Goal: Transaction & Acquisition: Book appointment/travel/reservation

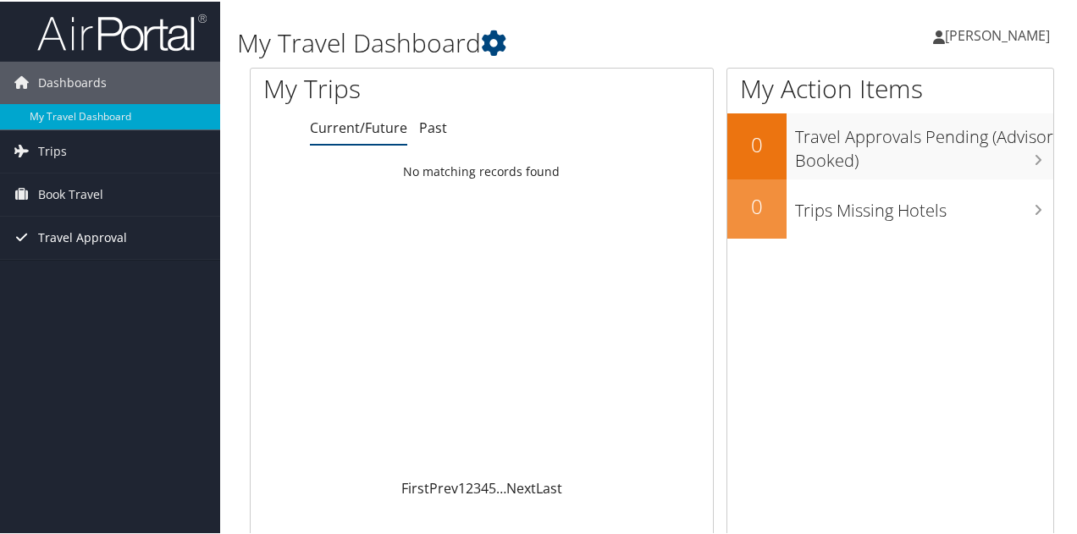
click at [86, 229] on span "Travel Approval" at bounding box center [82, 236] width 89 height 42
click at [68, 234] on span "Travel Approval" at bounding box center [82, 236] width 89 height 42
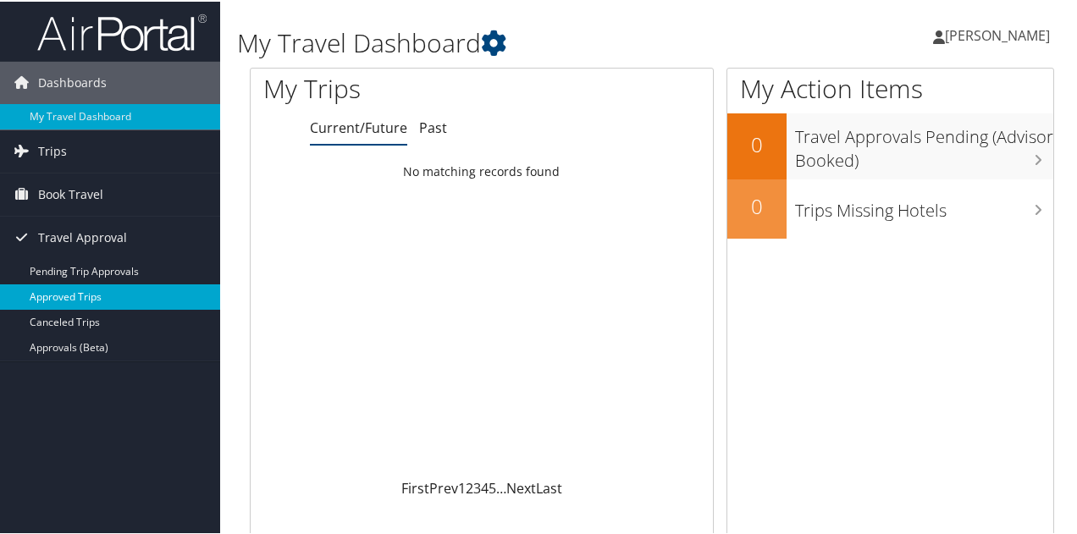
click at [100, 289] on link "Approved Trips" at bounding box center [110, 295] width 220 height 25
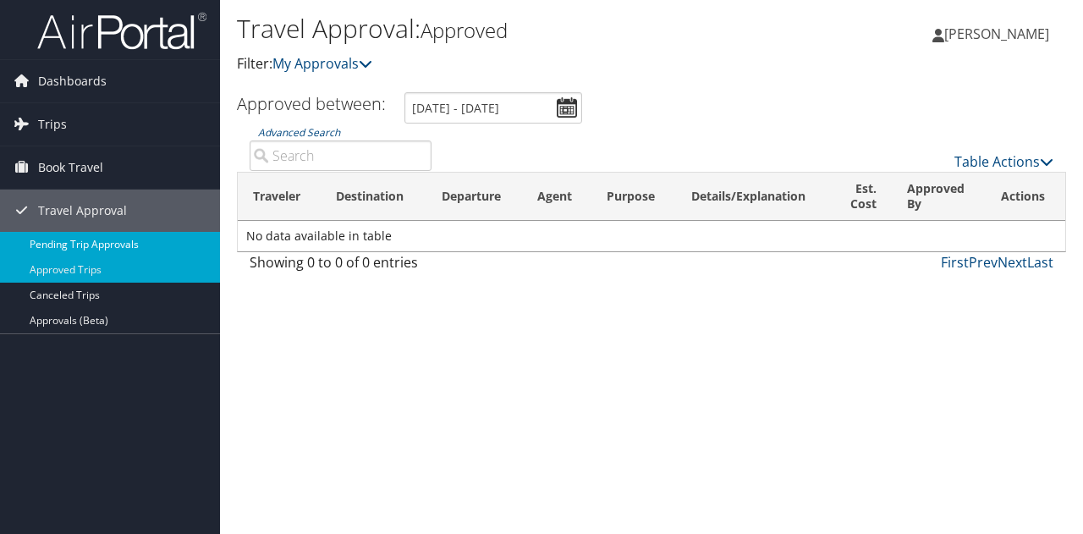
click at [110, 243] on link "Pending Trip Approvals" at bounding box center [110, 244] width 220 height 25
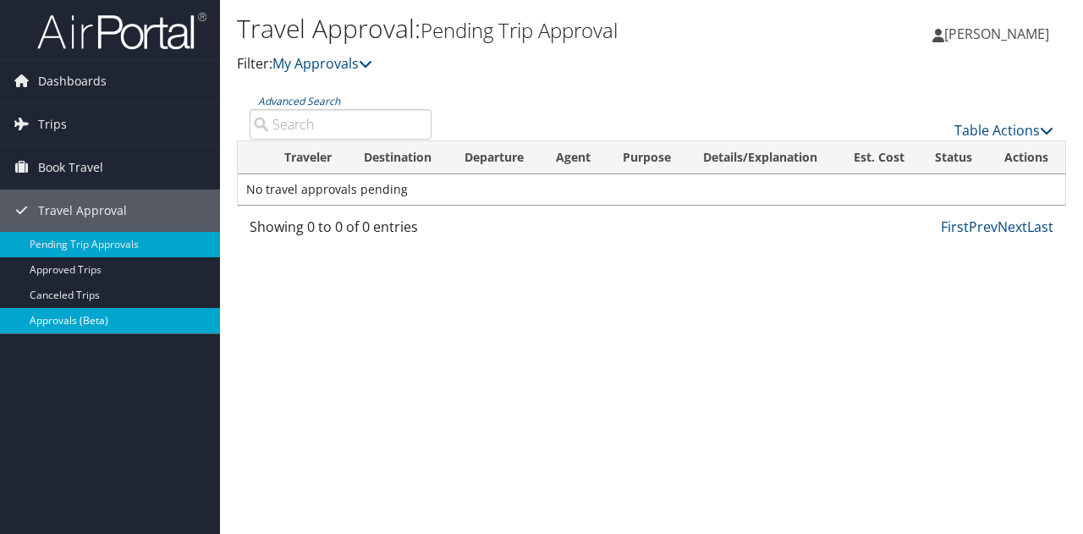
click at [61, 318] on link "Approvals (Beta)" at bounding box center [110, 320] width 220 height 25
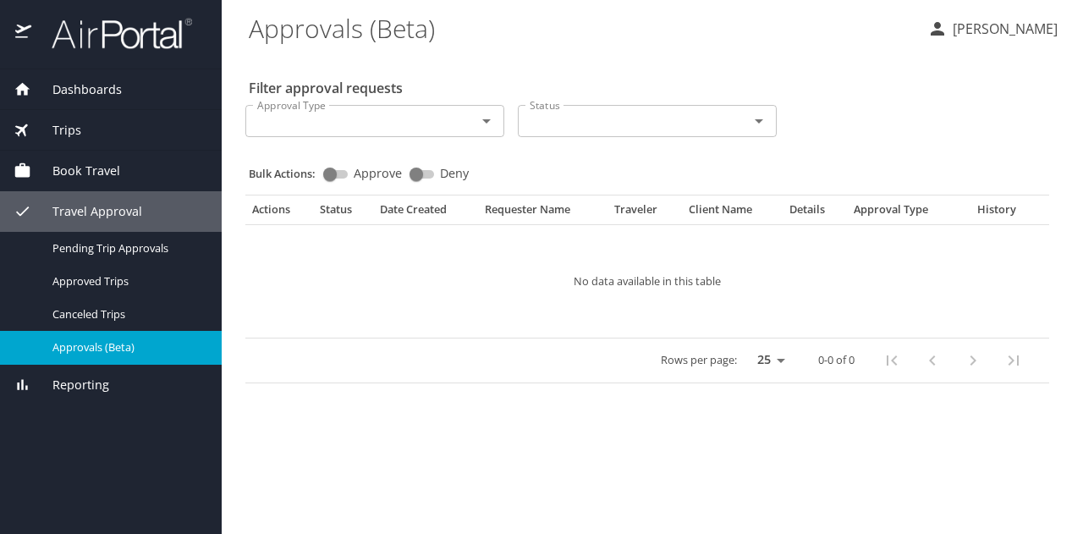
click at [103, 129] on div "Trips" at bounding box center [111, 130] width 195 height 19
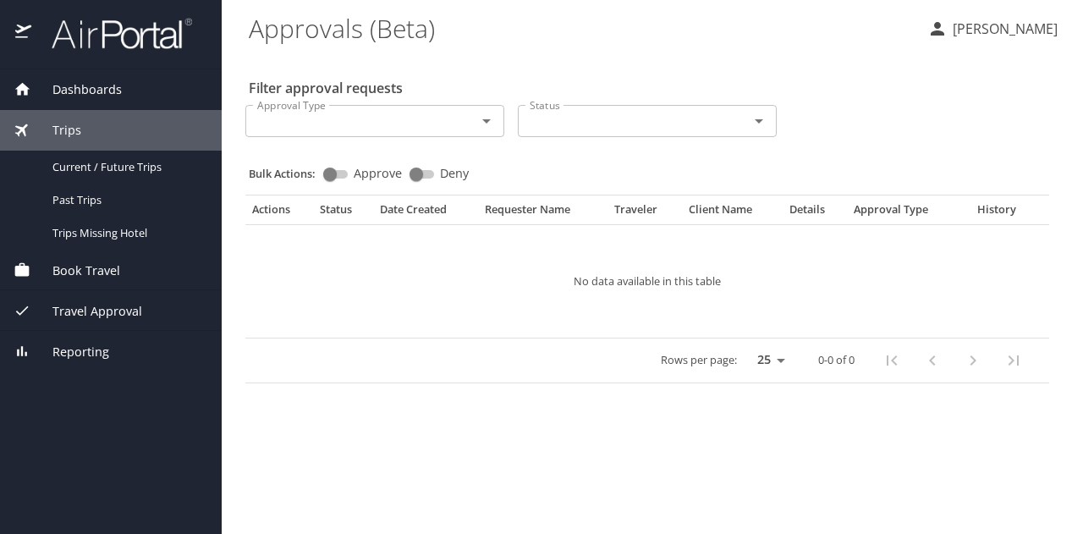
click at [103, 129] on div "Trips" at bounding box center [111, 130] width 195 height 19
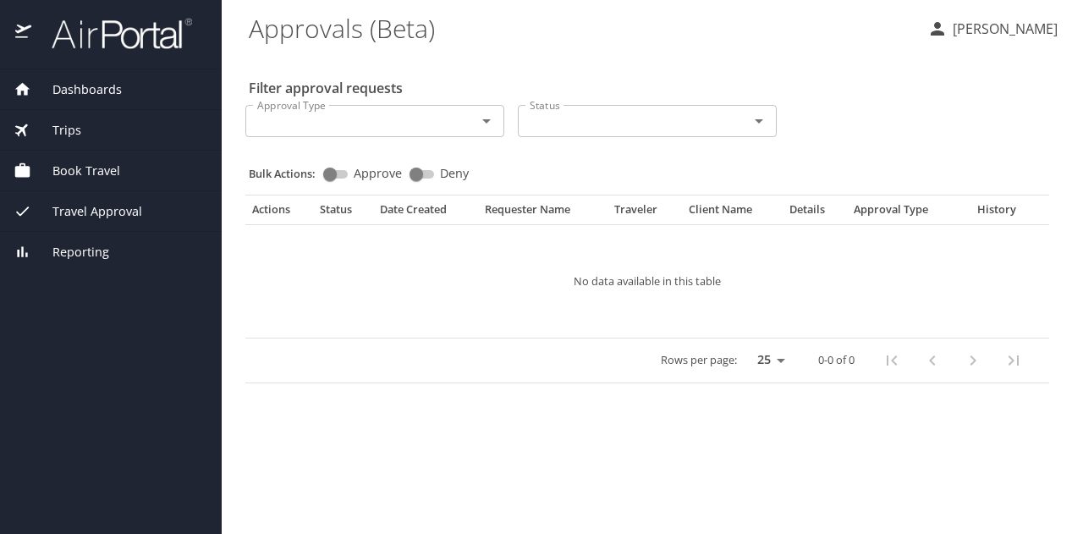
click at [58, 127] on span "Trips" at bounding box center [56, 130] width 50 height 19
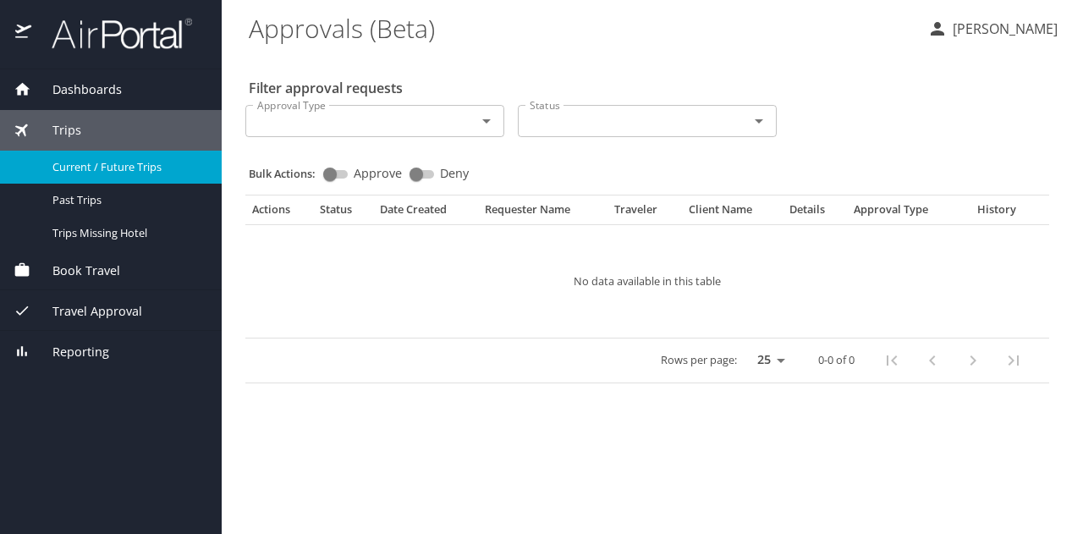
click at [91, 168] on span "Current / Future Trips" at bounding box center [126, 167] width 149 height 16
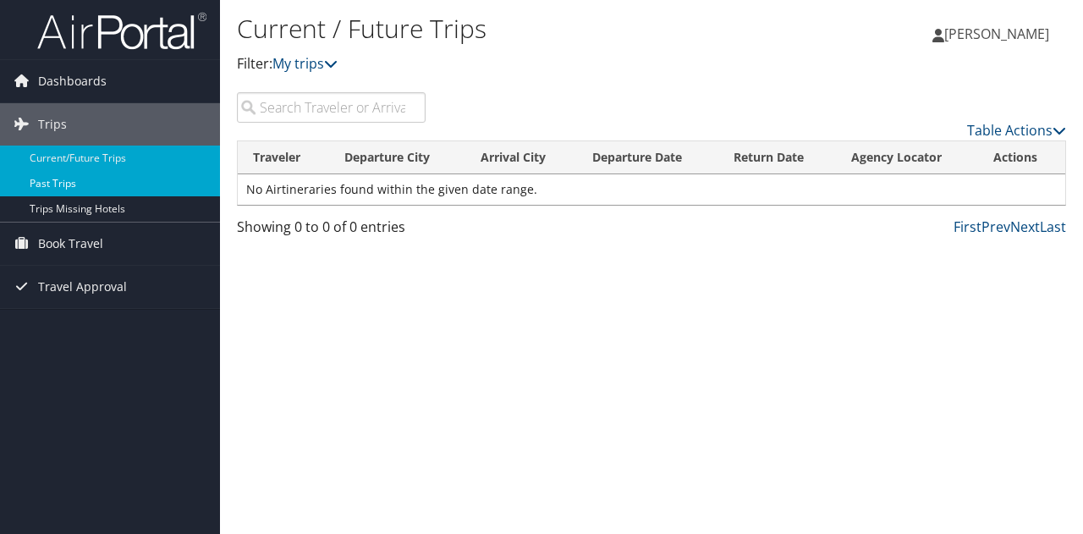
click at [69, 176] on link "Past Trips" at bounding box center [110, 183] width 220 height 25
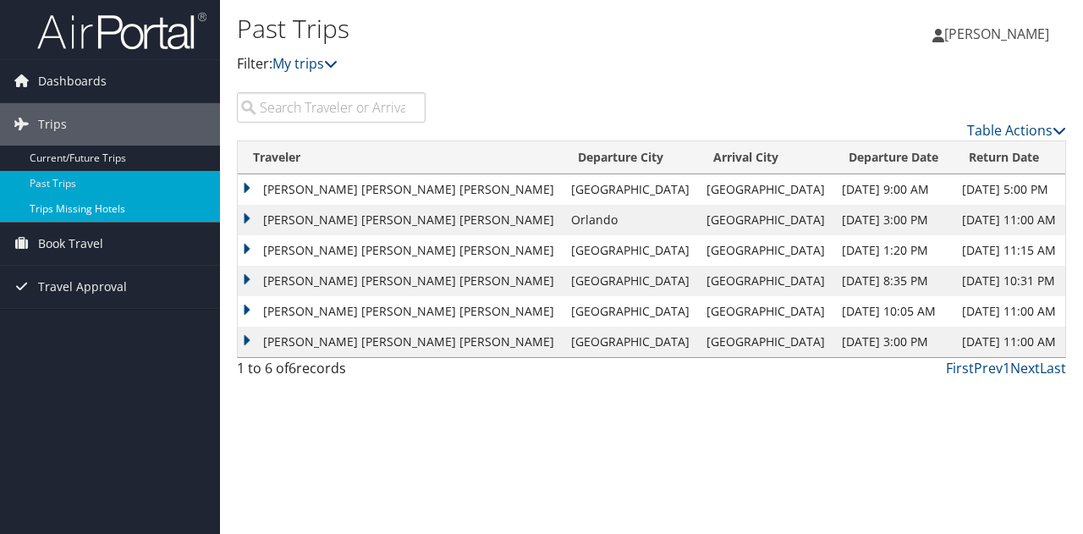
click at [59, 207] on link "Trips Missing Hotels" at bounding box center [110, 208] width 220 height 25
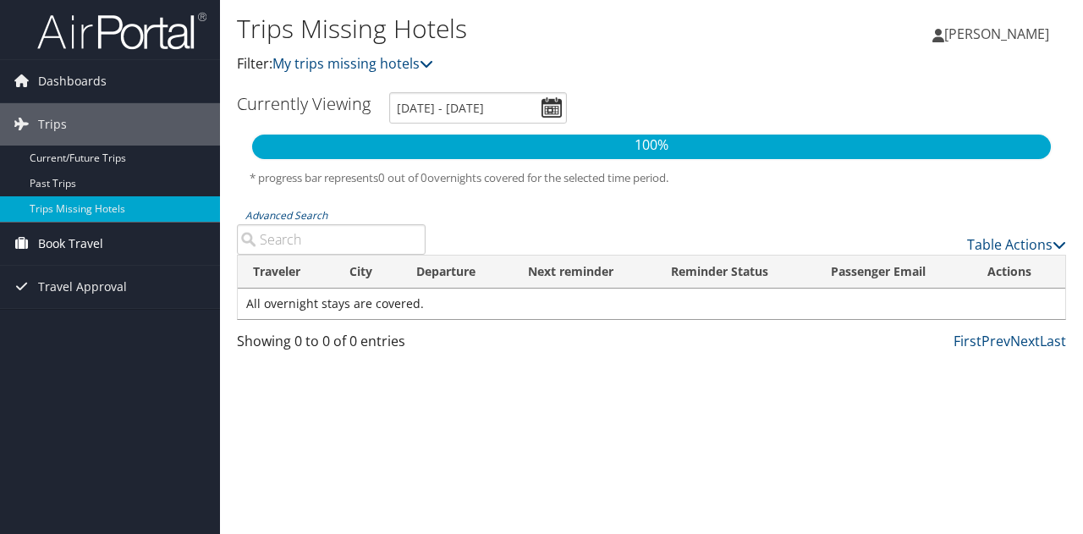
click at [49, 241] on span "Book Travel" at bounding box center [70, 244] width 65 height 42
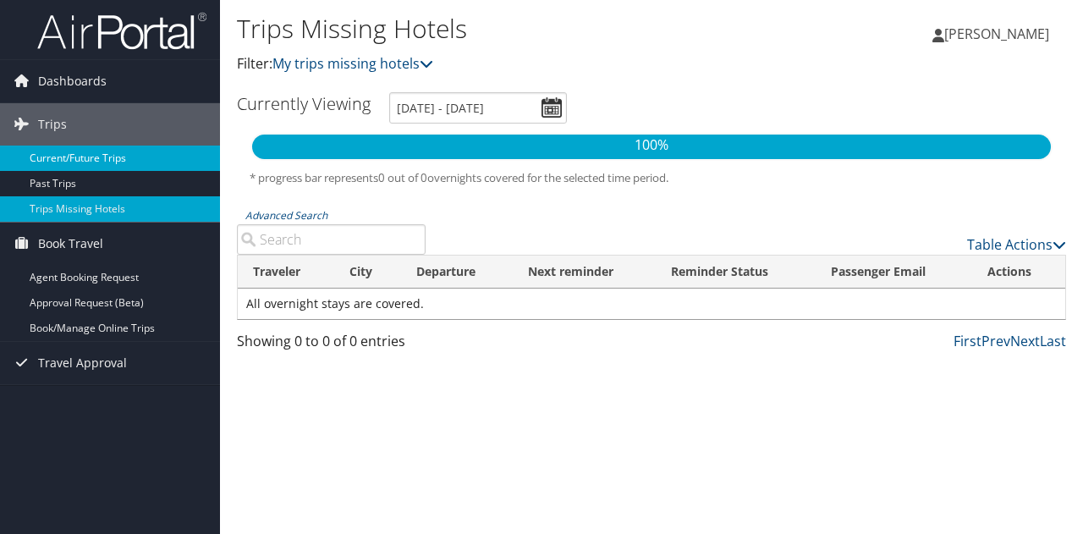
click at [65, 152] on link "Current/Future Trips" at bounding box center [110, 158] width 220 height 25
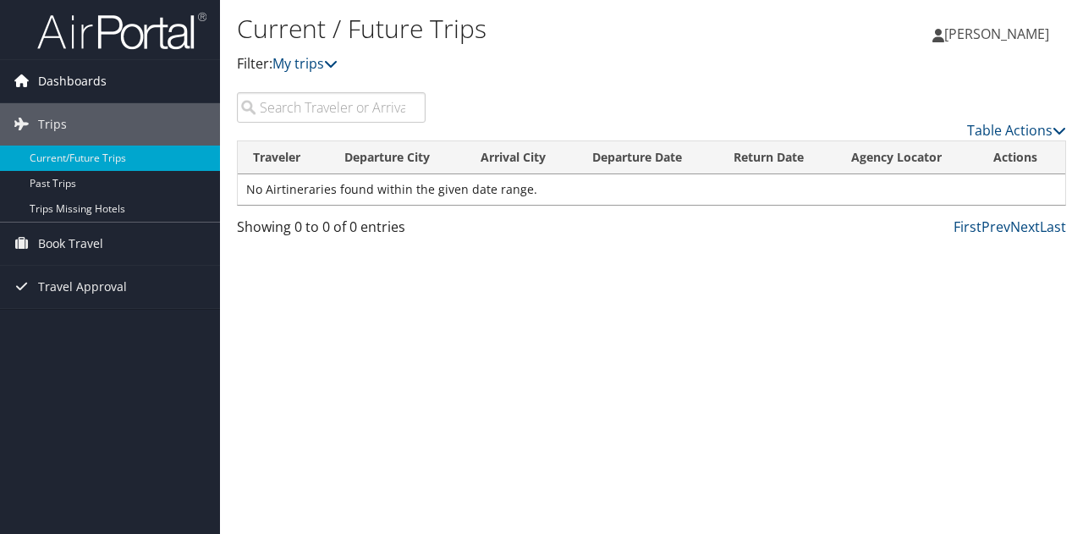
click at [99, 90] on span "Dashboards" at bounding box center [72, 81] width 69 height 42
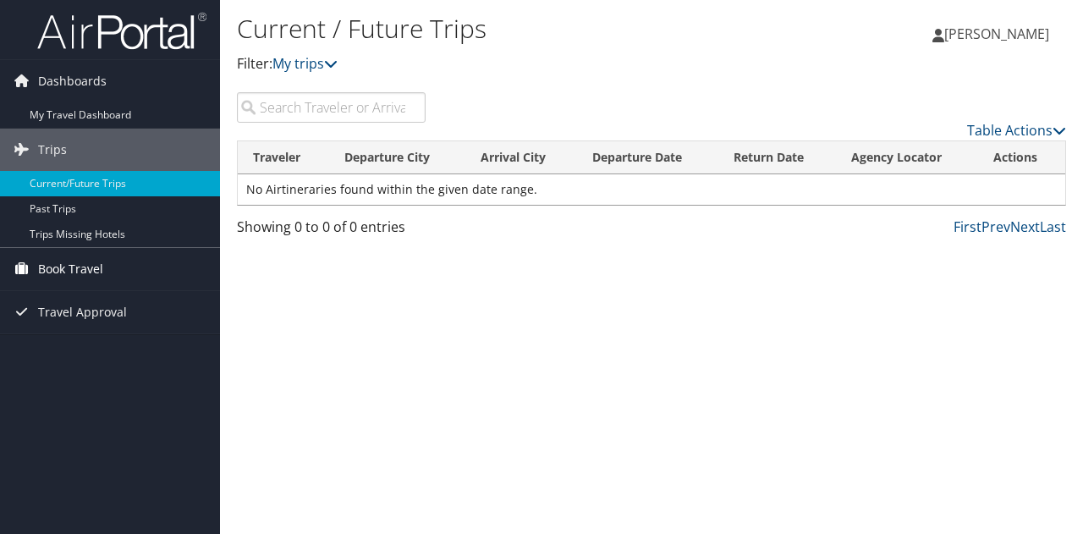
click at [81, 275] on span "Book Travel" at bounding box center [70, 269] width 65 height 42
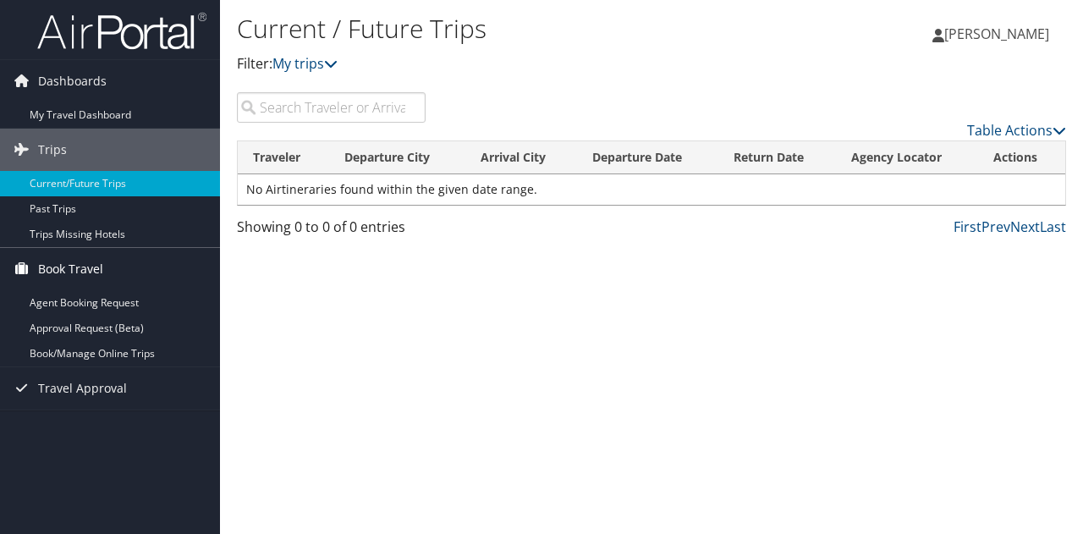
click at [95, 263] on span "Book Travel" at bounding box center [70, 269] width 65 height 42
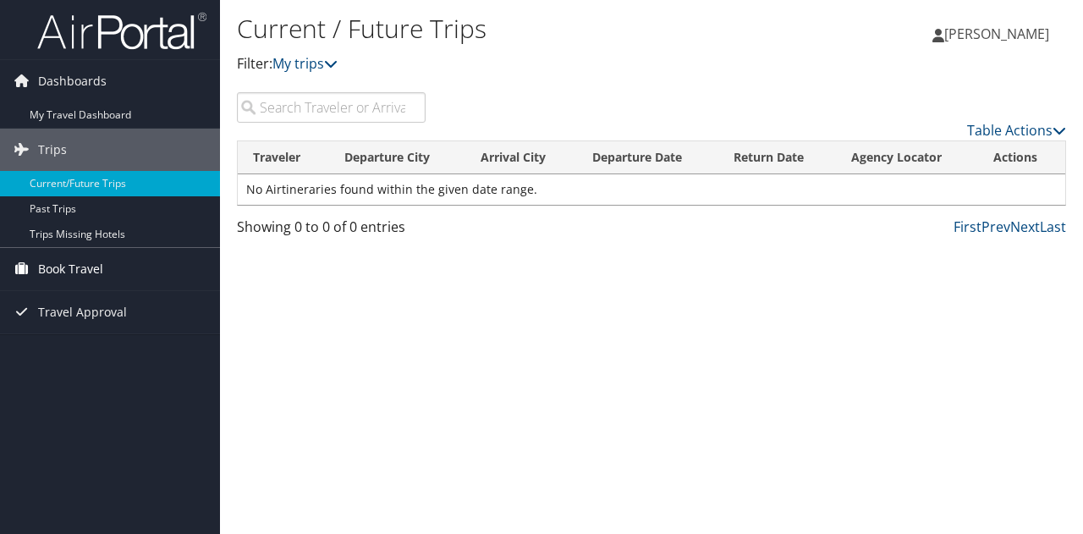
click at [95, 263] on span "Book Travel" at bounding box center [70, 269] width 65 height 42
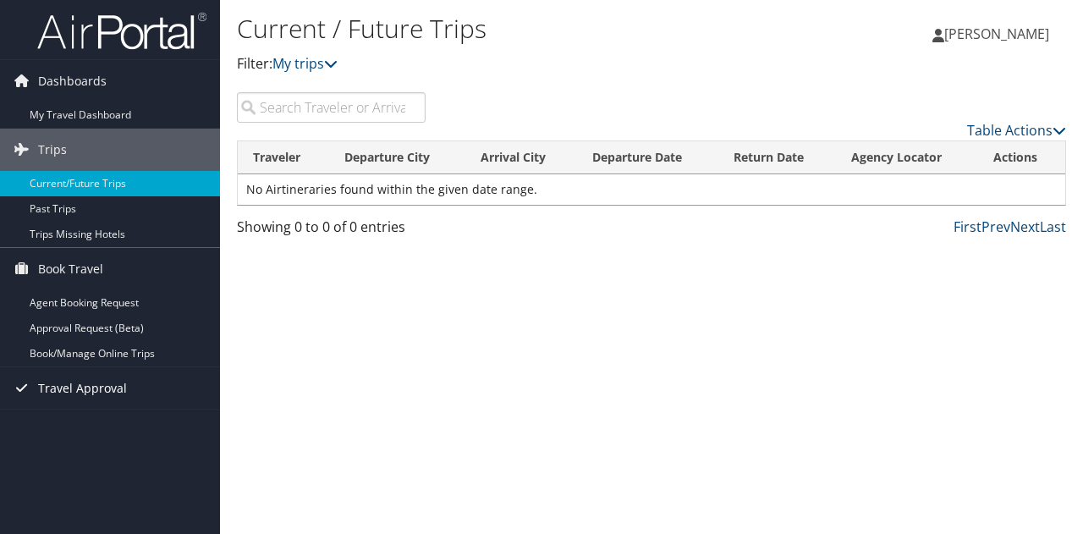
click at [83, 386] on span "Travel Approval" at bounding box center [82, 388] width 89 height 42
click at [84, 270] on span "Book Travel" at bounding box center [70, 269] width 65 height 42
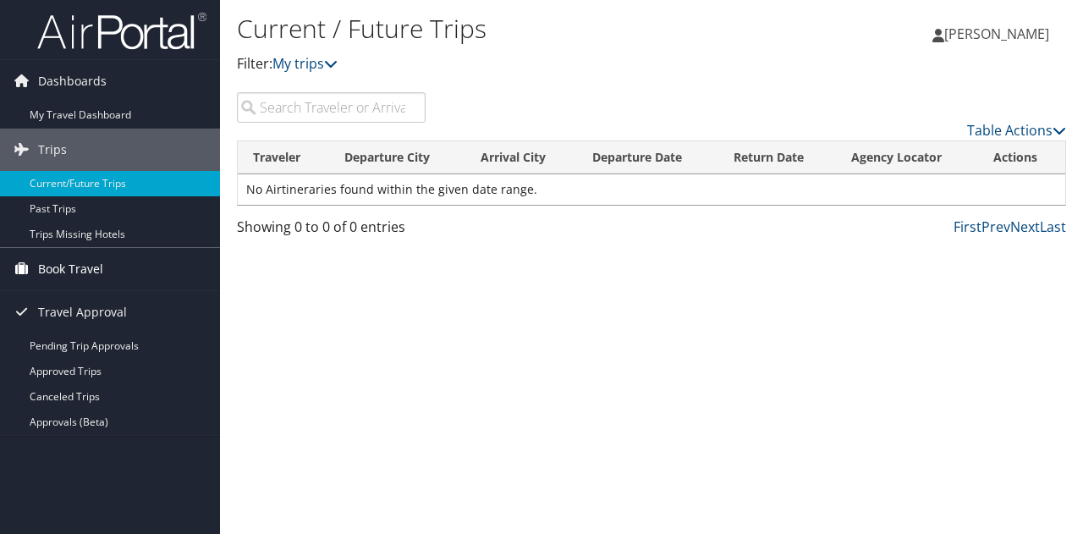
click at [84, 270] on span "Book Travel" at bounding box center [70, 269] width 65 height 42
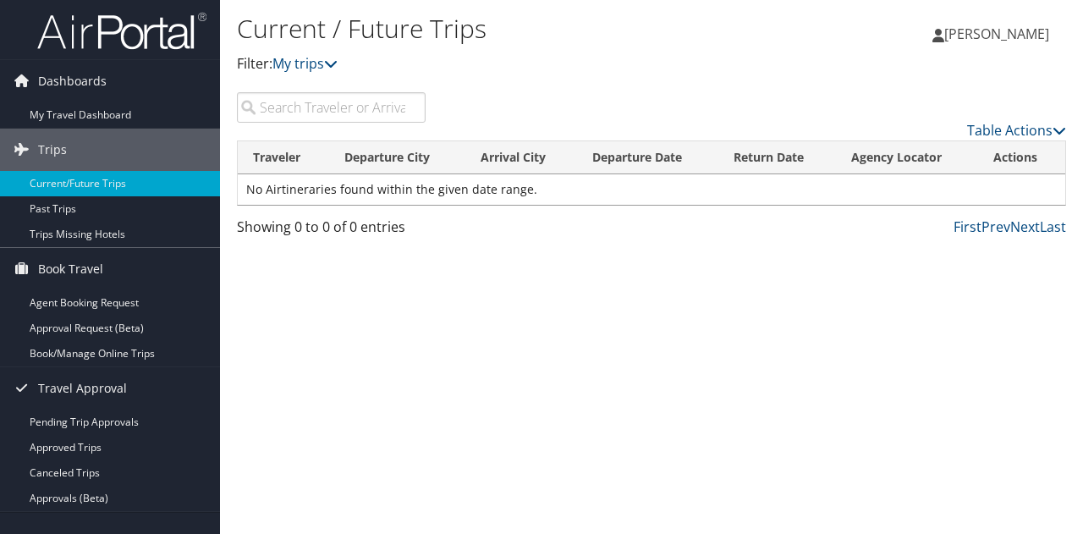
click at [635, 505] on div "Current / Future Trips Filter: My trips Christina Johnson Christina Johnson My …" at bounding box center [651, 267] width 863 height 534
click at [85, 265] on span "Book Travel" at bounding box center [70, 269] width 65 height 42
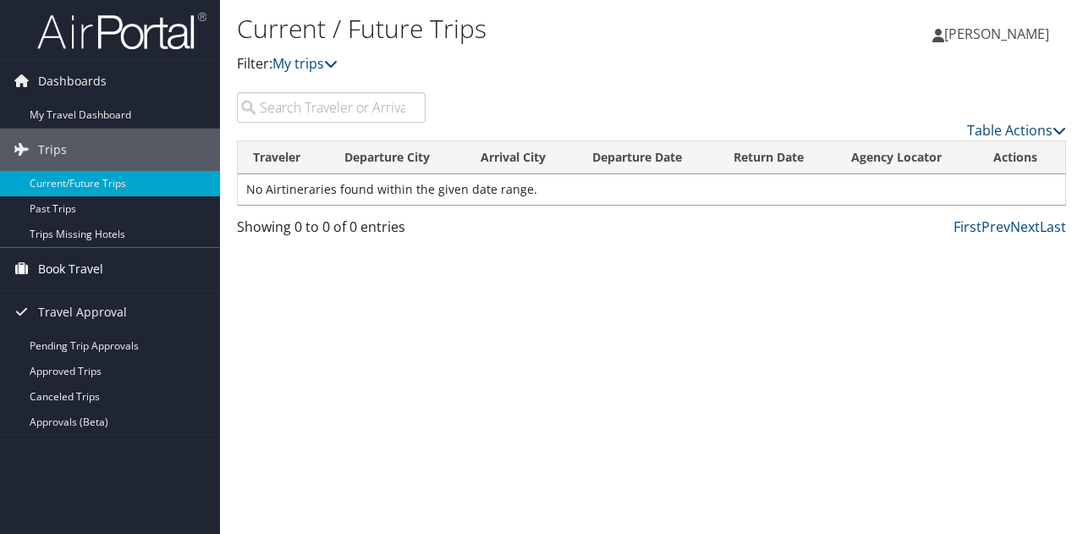
click at [95, 265] on span "Book Travel" at bounding box center [70, 269] width 65 height 42
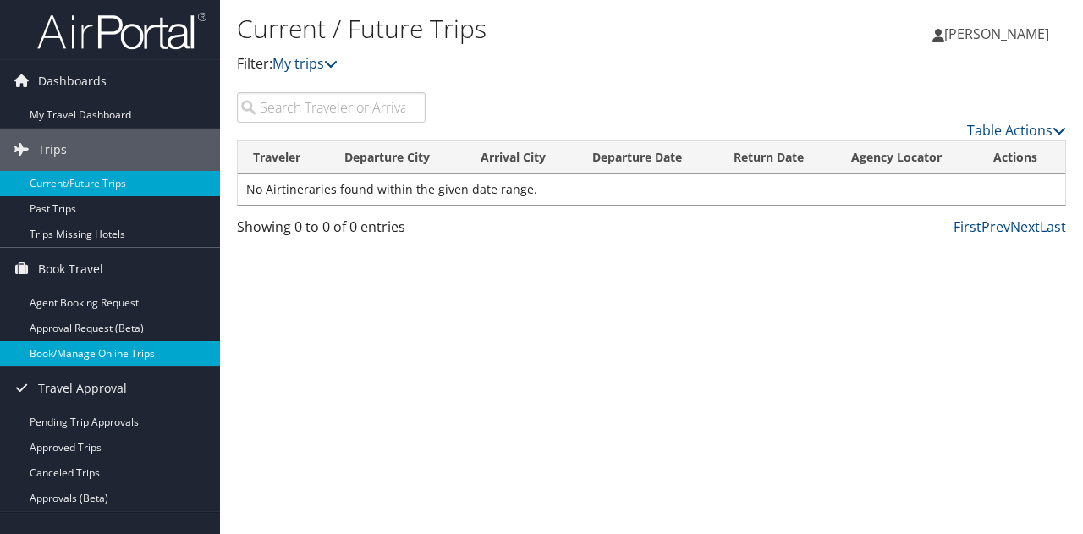
click at [102, 355] on link "Book/Manage Online Trips" at bounding box center [110, 353] width 220 height 25
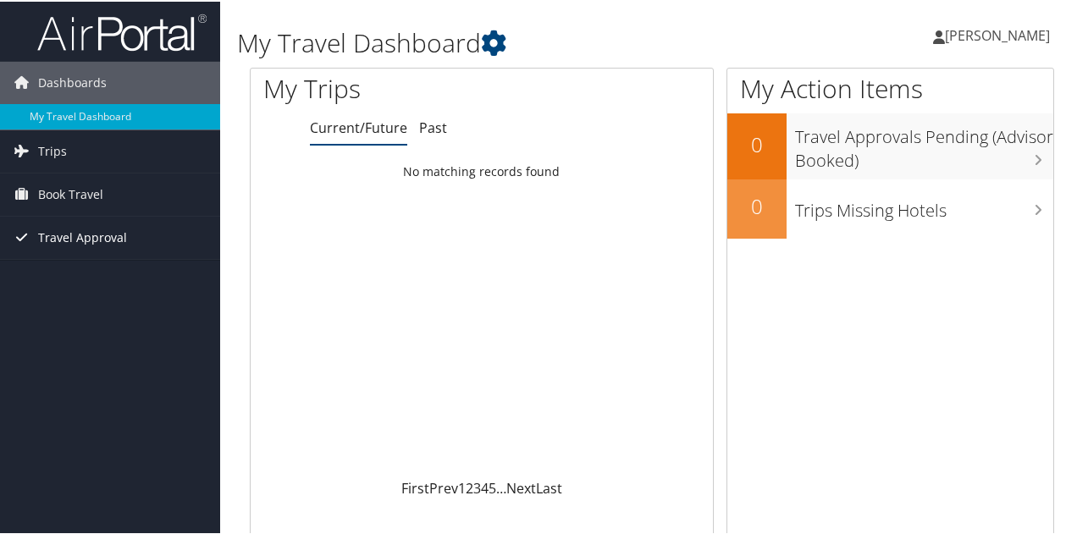
click at [102, 215] on span "Travel Approval" at bounding box center [82, 236] width 89 height 42
click at [90, 188] on span "Book Travel" at bounding box center [70, 193] width 65 height 42
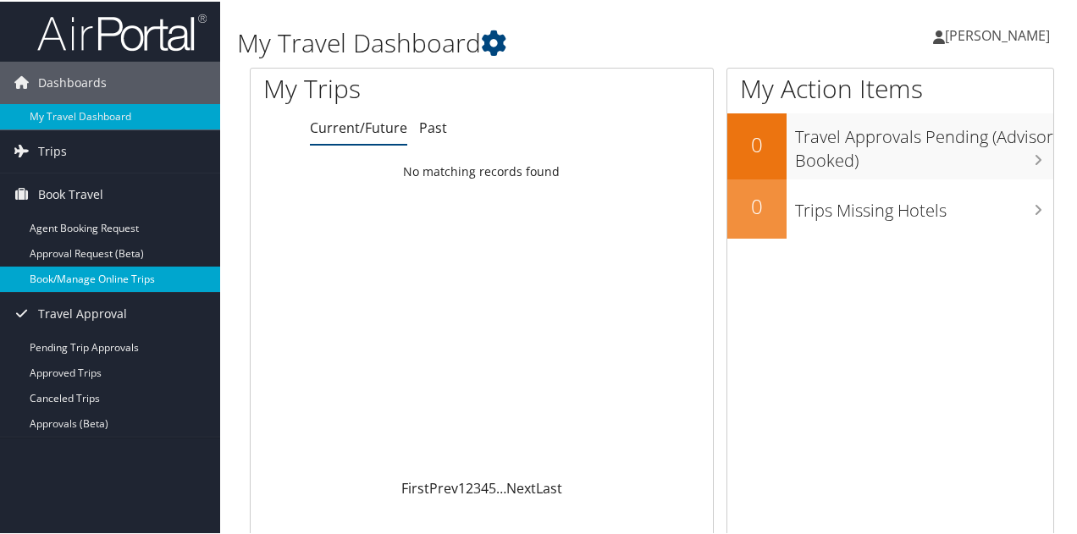
click at [80, 275] on link "Book/Manage Online Trips" at bounding box center [110, 277] width 220 height 25
